Goal: Contribute content: Add original content to the website for others to see

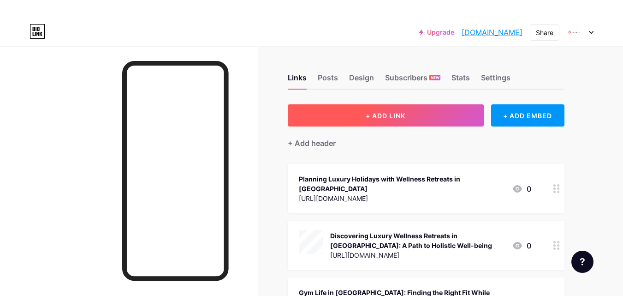
click at [399, 114] on span "+ ADD LINK" at bounding box center [386, 116] width 40 height 8
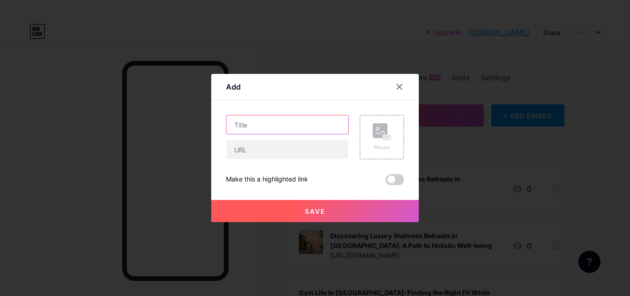
click at [262, 126] on input "text" at bounding box center [287, 124] width 122 height 18
paste input "Why Fitness Retreat [GEOGRAPHIC_DATA] Destinations Are Gaining Global Attention?"
type input "Why Fitness Retreat [GEOGRAPHIC_DATA] Destinations Are Gaining Global Attention?"
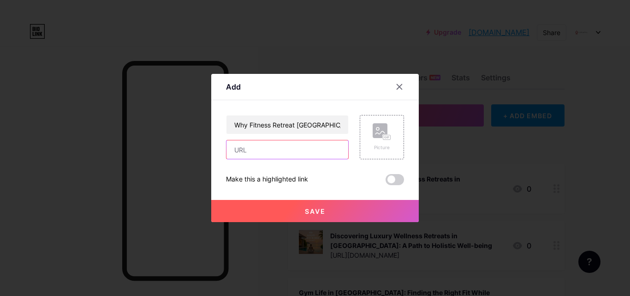
click at [238, 151] on input "text" at bounding box center [287, 149] width 122 height 18
paste input "[URL][DOMAIN_NAME]"
type input "[URL][DOMAIN_NAME]"
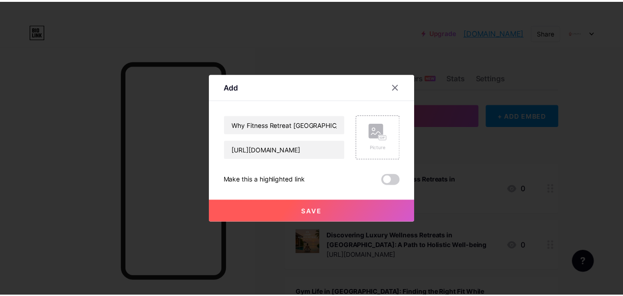
scroll to position [0, 0]
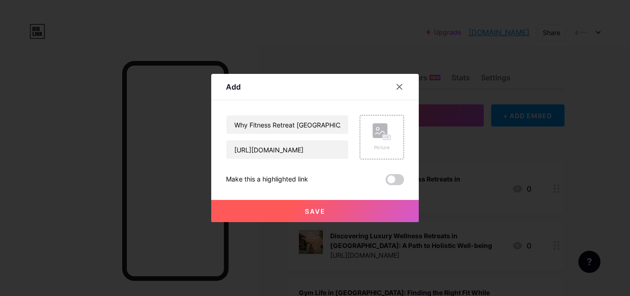
click at [313, 213] on span "Save" at bounding box center [315, 211] width 21 height 8
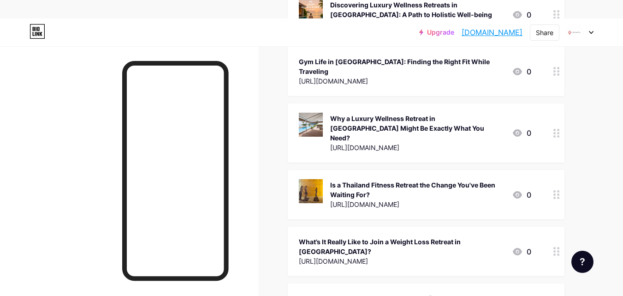
scroll to position [277, 0]
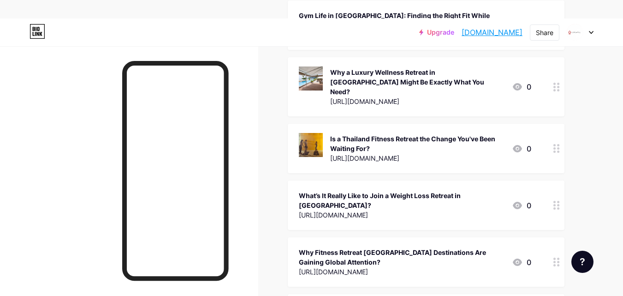
click at [501, 30] on link "[DOMAIN_NAME]" at bounding box center [492, 32] width 61 height 11
